Goal: Check status: Check status

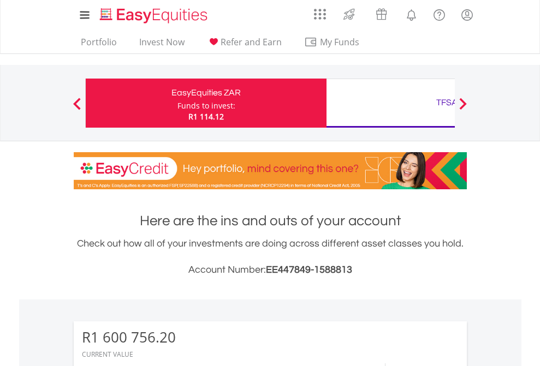
click at [177, 103] on div "Funds to invest:" at bounding box center [206, 105] width 58 height 11
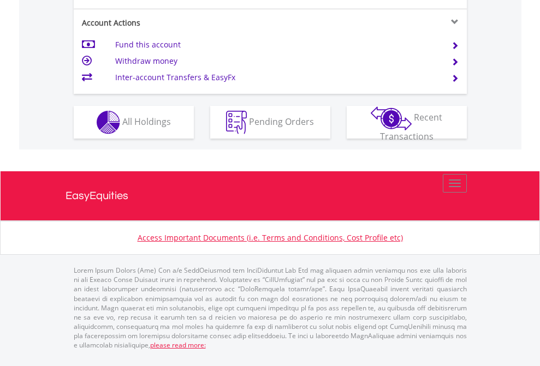
scroll to position [974, 0]
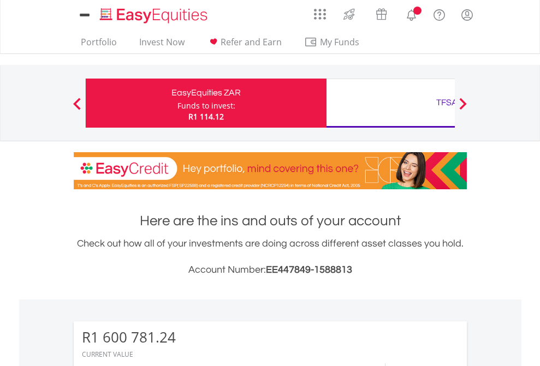
scroll to position [105, 171]
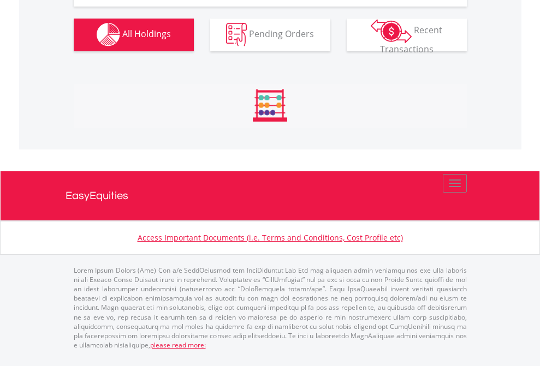
scroll to position [1301, 0]
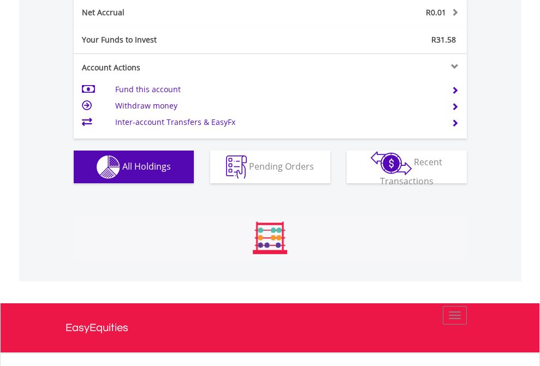
scroll to position [105, 171]
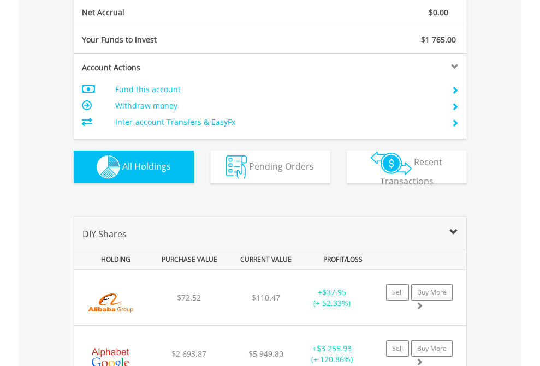
scroll to position [1236, 0]
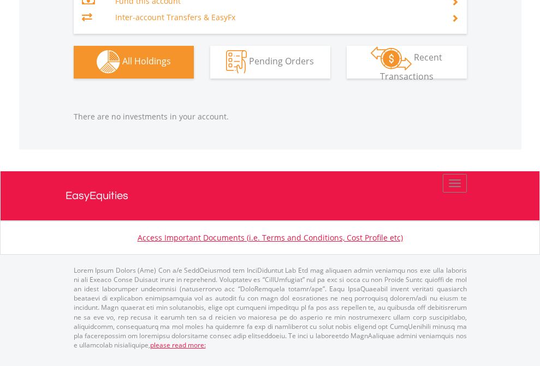
scroll to position [105, 171]
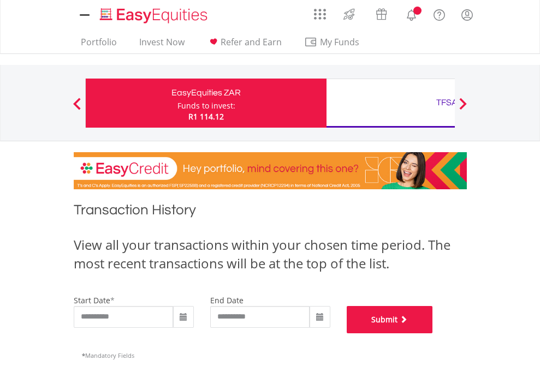
click at [433, 334] on button "Submit" at bounding box center [390, 319] width 86 height 27
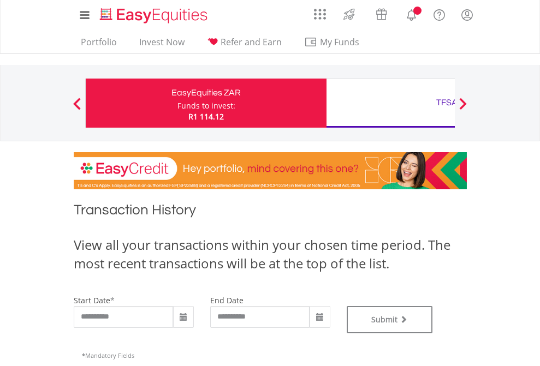
click at [390, 103] on div "TFSA" at bounding box center [447, 102] width 228 height 15
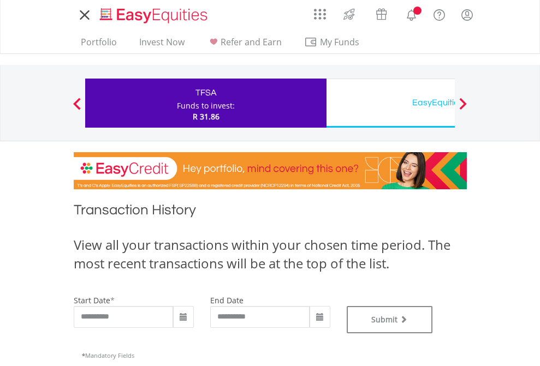
type input "**********"
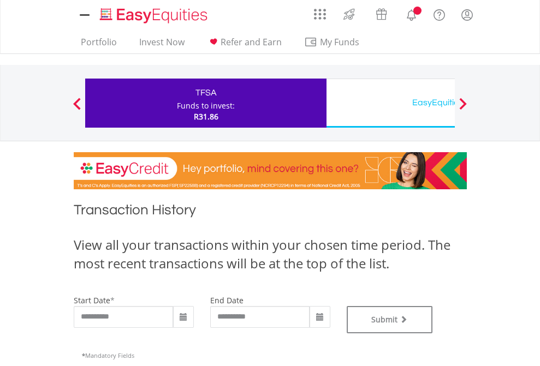
click at [390, 103] on div "EasyEquities USD" at bounding box center [447, 102] width 228 height 15
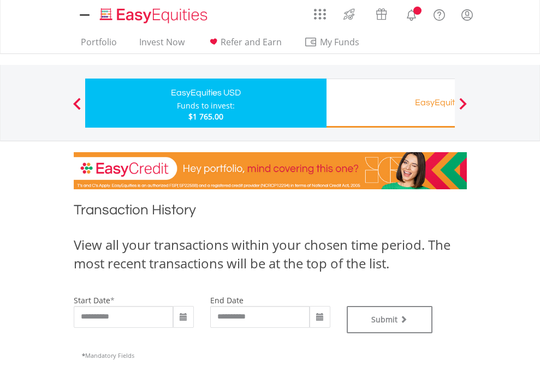
type input "**********"
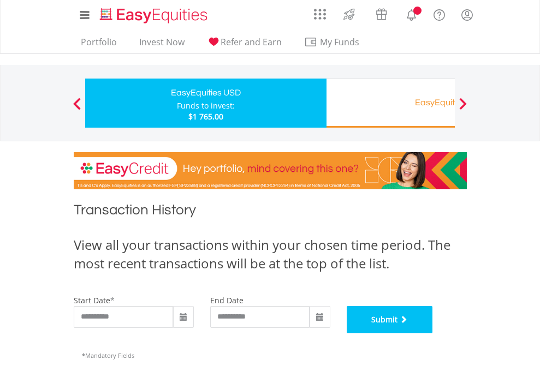
click at [433, 334] on button "Submit" at bounding box center [390, 319] width 86 height 27
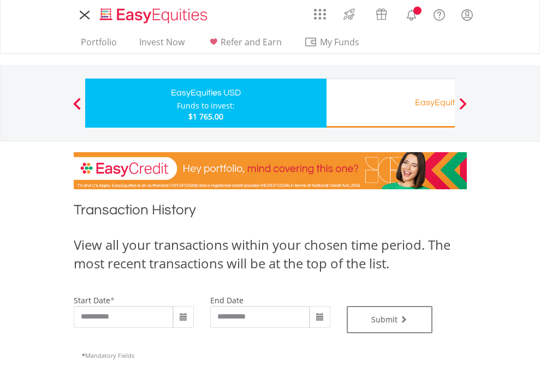
click at [390, 103] on div "EasyEquities RA" at bounding box center [447, 102] width 228 height 15
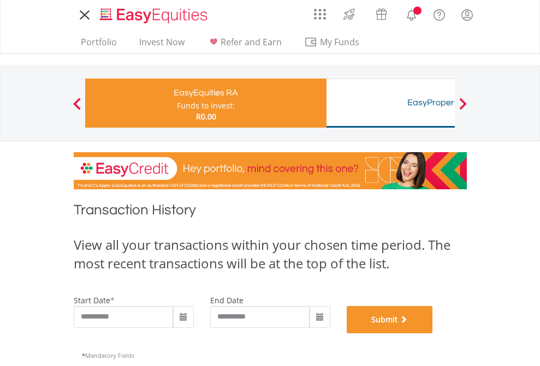
click at [433, 334] on button "Submit" at bounding box center [390, 319] width 86 height 27
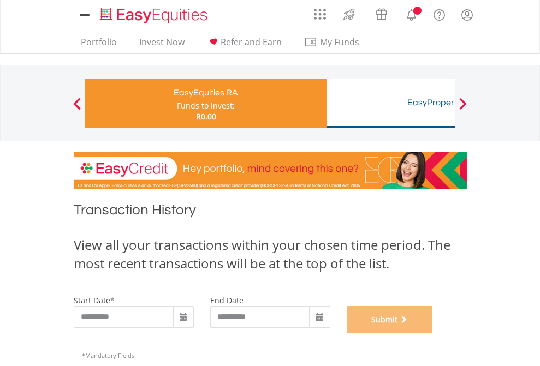
scroll to position [443, 0]
